Goal: Task Accomplishment & Management: Use online tool/utility

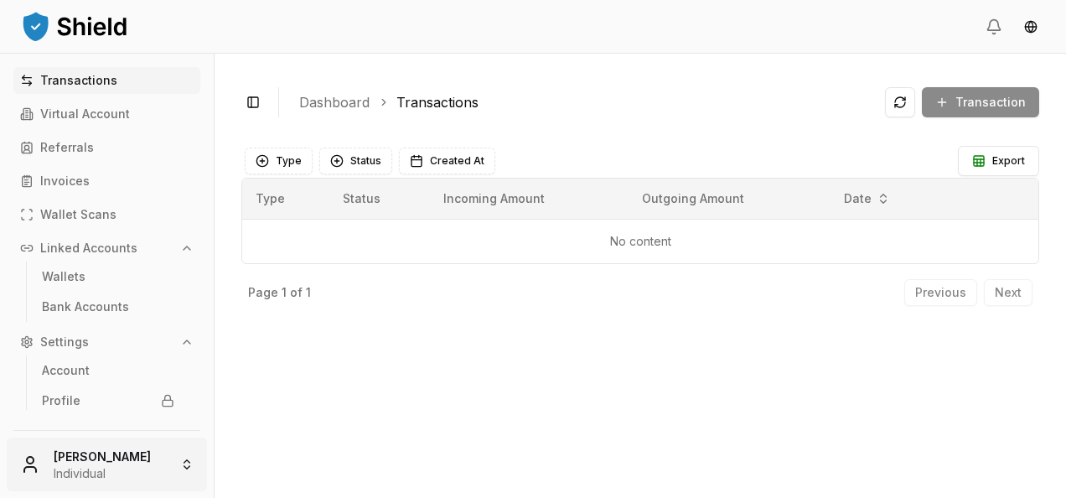
click at [106, 447] on html "Transactions Virtual Account Referrals Invoices Wallet Scans Linked Accounts Wa…" at bounding box center [533, 249] width 1066 height 498
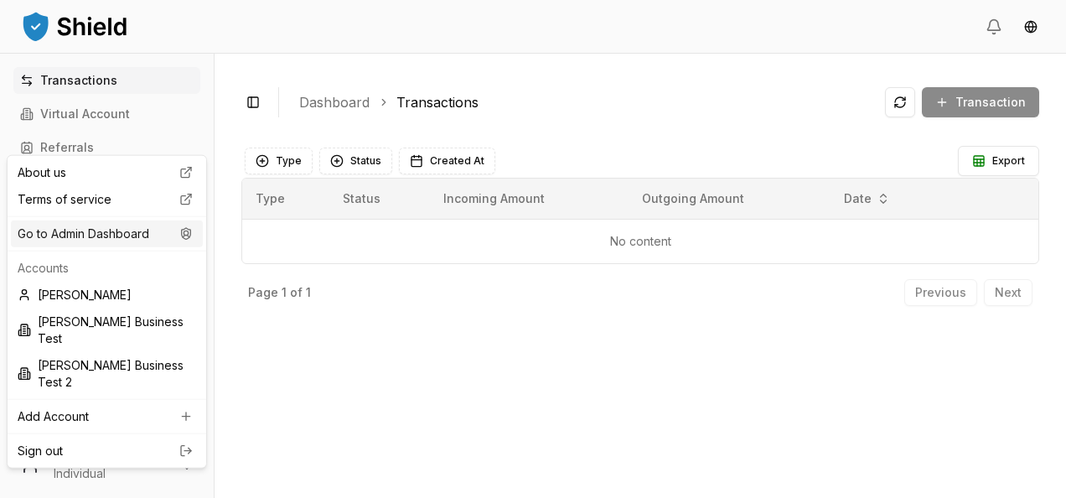
click at [147, 243] on div "Go to Admin Dashboard" at bounding box center [107, 233] width 192 height 27
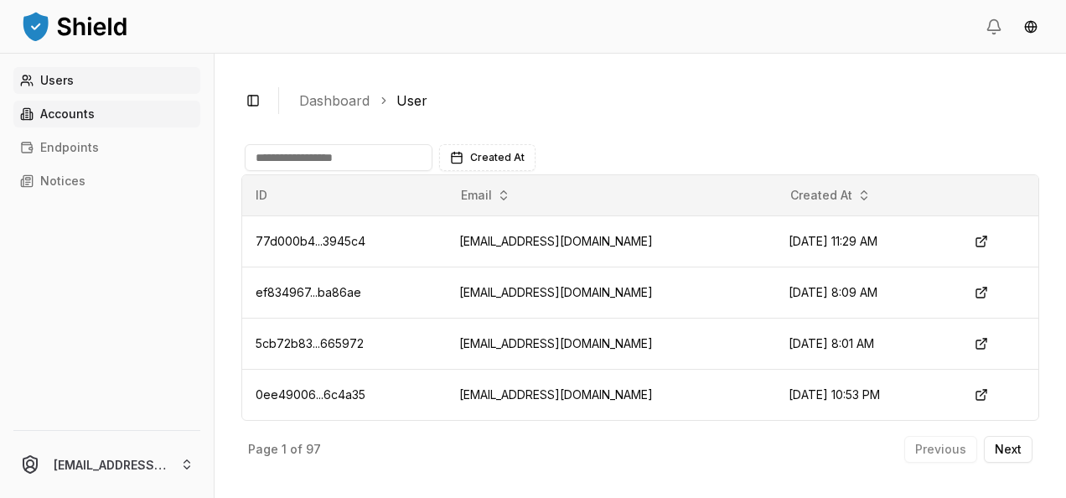
click at [101, 124] on link "Accounts" at bounding box center [106, 114] width 187 height 27
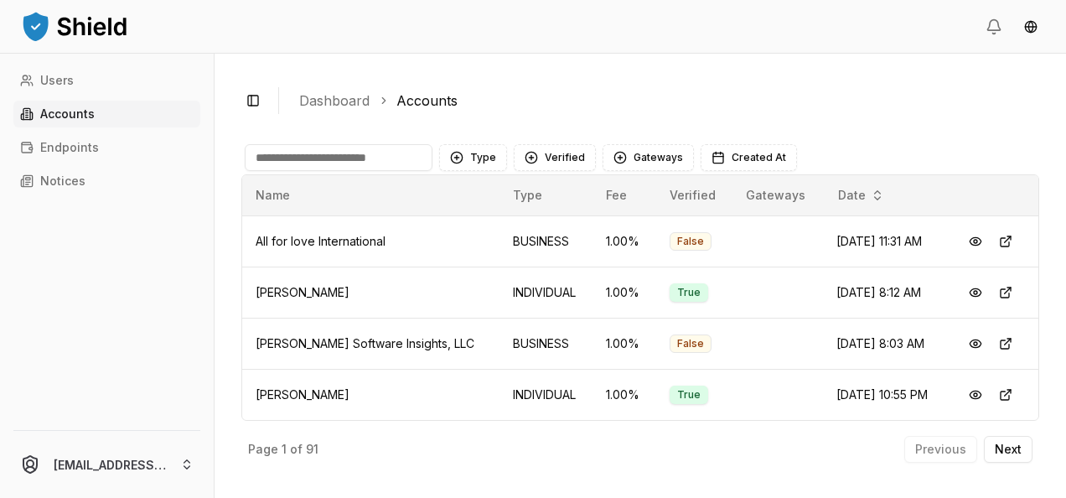
click at [310, 164] on input at bounding box center [339, 157] width 188 height 27
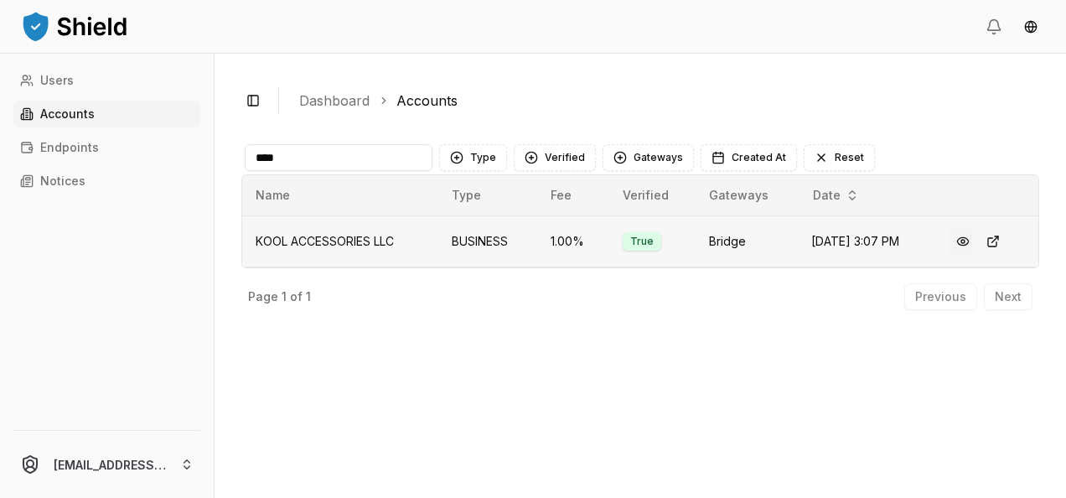
type input "****"
click at [963, 235] on button at bounding box center [963, 241] width 30 height 30
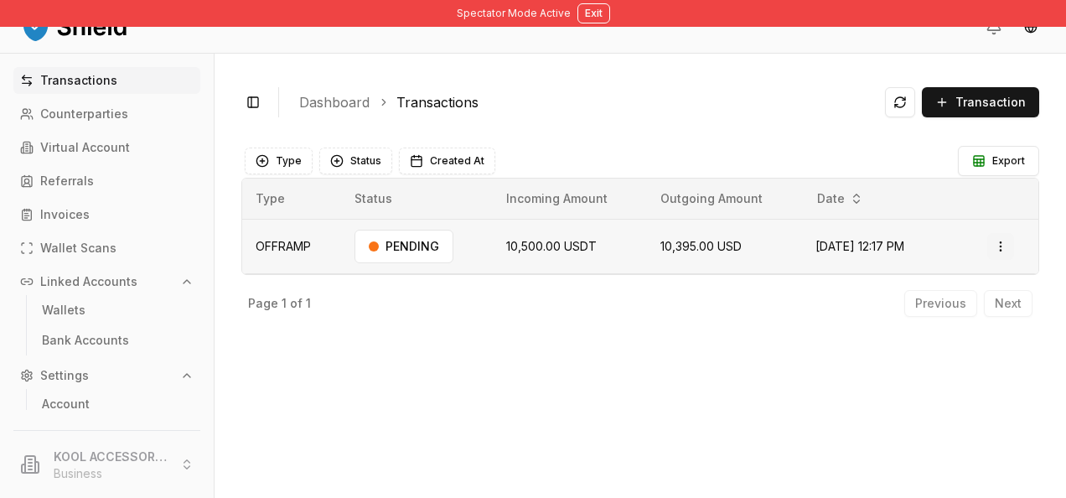
click at [1002, 241] on html "Spectator Mode Active Exit Transactions Counterparties Virtual Account Referral…" at bounding box center [533, 249] width 1066 height 498
click at [962, 307] on p "View Details" at bounding box center [979, 312] width 62 height 10
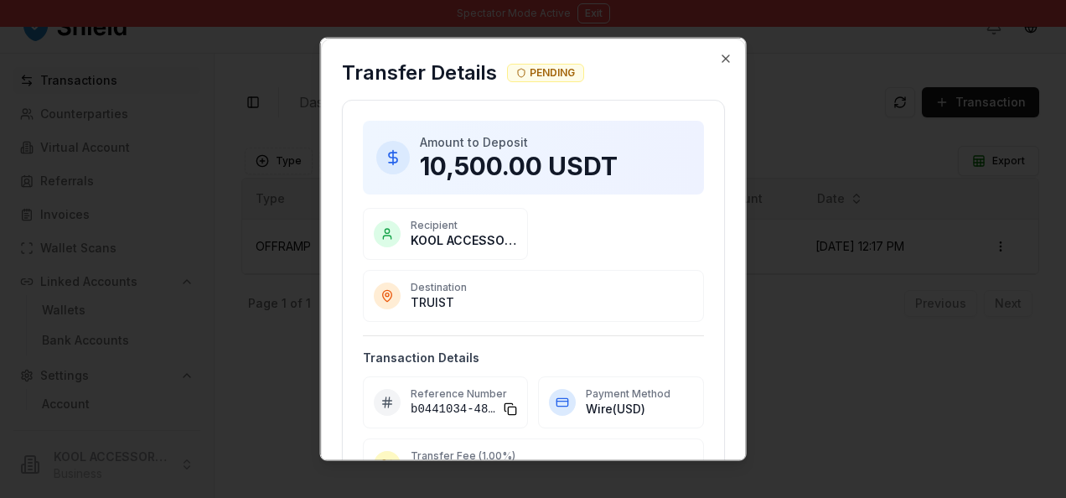
click at [714, 49] on div "Transfer Details PENDING" at bounding box center [533, 69] width 423 height 60
click at [712, 65] on div "Transfer Details PENDING" at bounding box center [533, 69] width 423 height 60
click at [718, 60] on icon "button" at bounding box center [724, 58] width 13 height 13
